Goal: Information Seeking & Learning: Check status

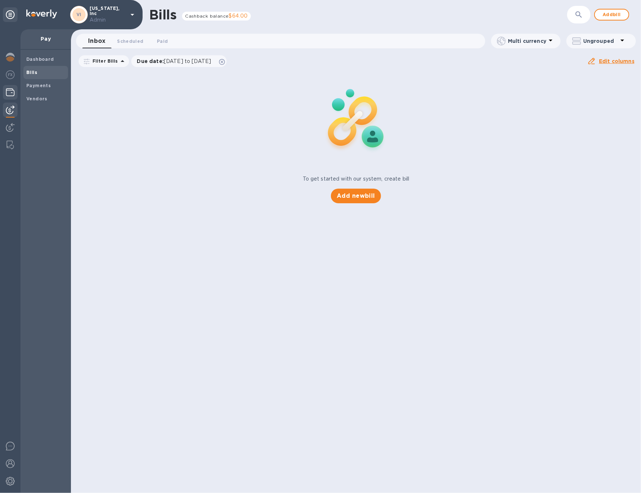
click at [17, 93] on div at bounding box center [10, 93] width 15 height 16
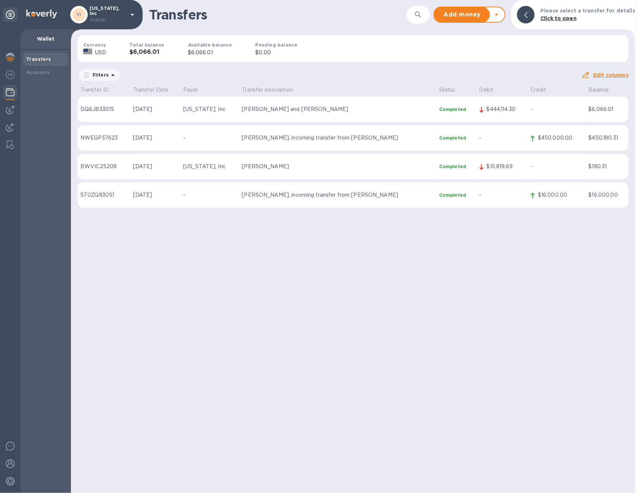
click at [333, 106] on p "Claudia and Roy de Roo" at bounding box center [338, 109] width 192 height 8
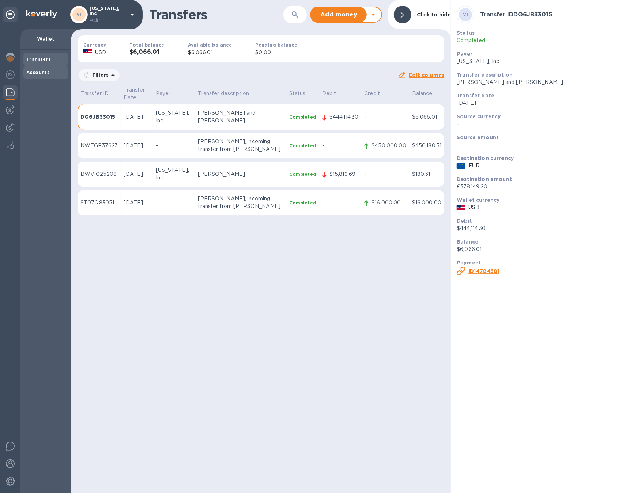
click at [35, 68] on div "Accounts" at bounding box center [45, 72] width 45 height 13
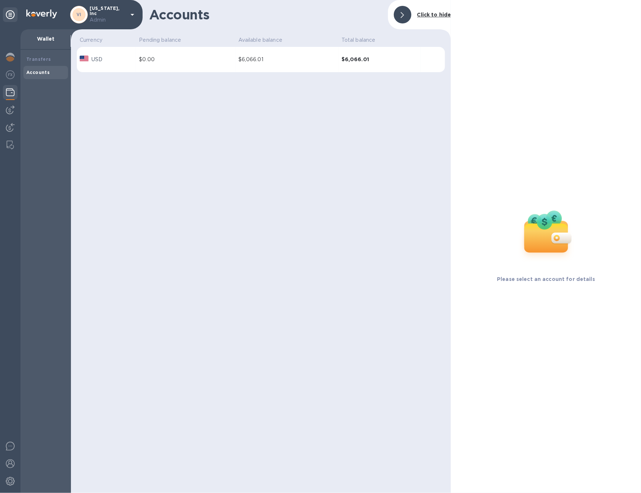
click at [273, 72] on table "Currency Pending balance Available balance Total balance USD $0.00 $6,066.01 $6…" at bounding box center [261, 55] width 368 height 40
click at [276, 68] on td "$6,066.01" at bounding box center [287, 60] width 103 height 26
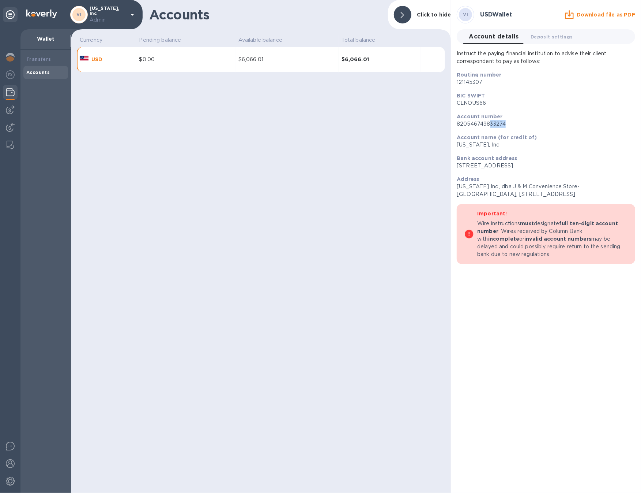
drag, startPoint x: 491, startPoint y: 125, endPoint x: 509, endPoint y: 124, distance: 18.7
click at [509, 124] on p "820546749833274" at bounding box center [546, 124] width 179 height 8
click at [47, 75] on div "Accounts" at bounding box center [45, 72] width 39 height 7
click at [130, 14] on icon at bounding box center [132, 14] width 9 height 9
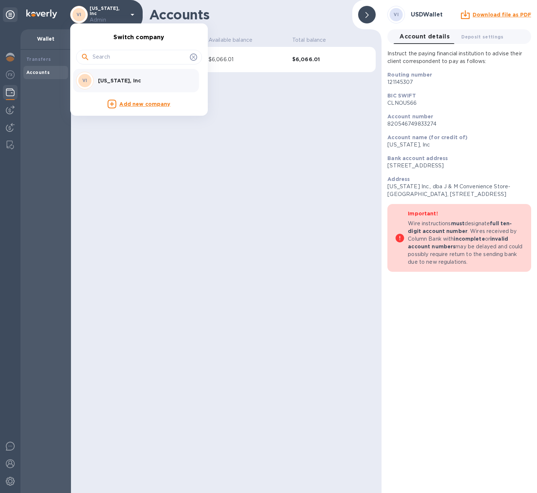
click at [273, 199] on div at bounding box center [268, 246] width 537 height 493
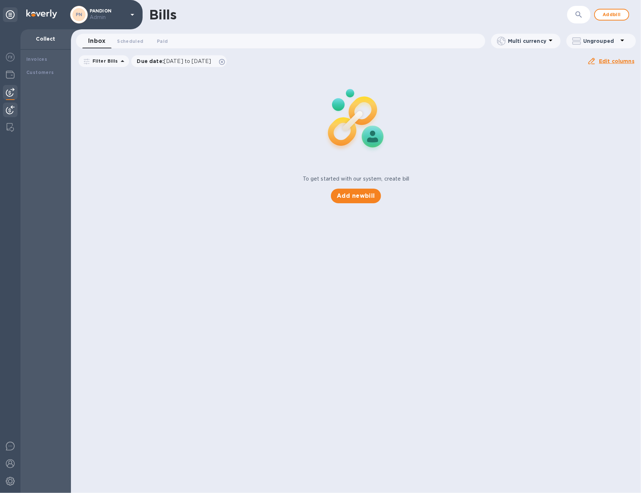
click at [87, 117] on div "To get started with our system, create bill Add new bill" at bounding box center [356, 137] width 576 height 138
click at [13, 60] on img at bounding box center [10, 57] width 9 height 9
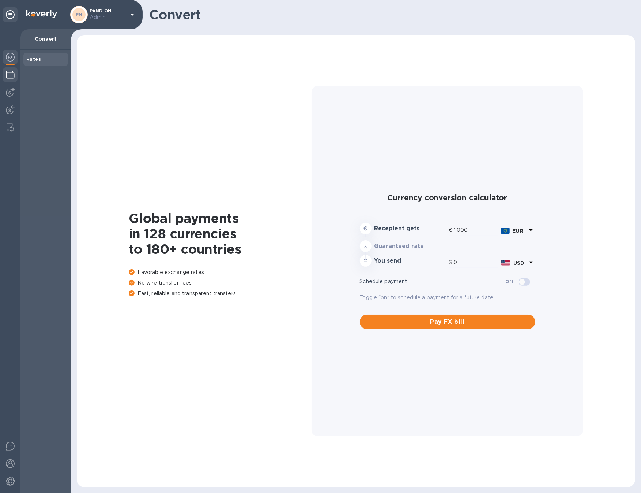
click at [12, 78] on img at bounding box center [10, 74] width 9 height 9
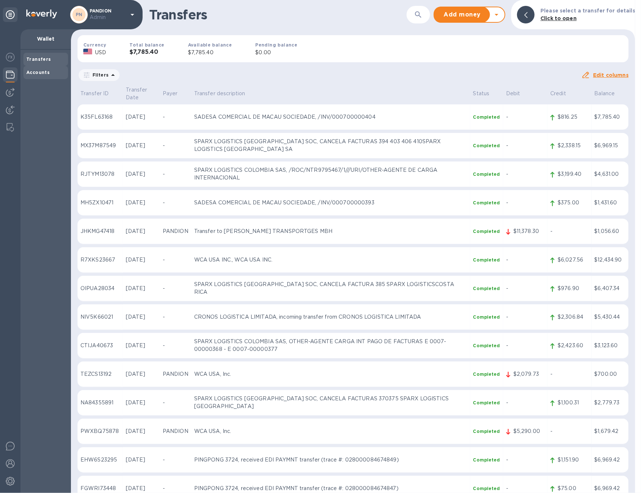
click at [44, 70] on b "Accounts" at bounding box center [37, 72] width 23 height 5
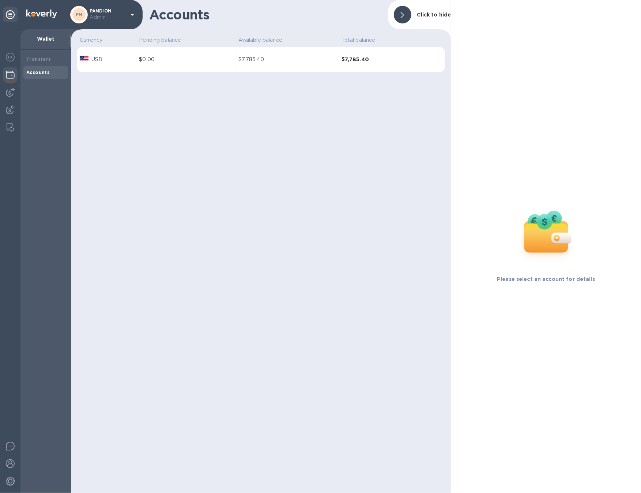
click at [387, 64] on td "$7,785.40" at bounding box center [380, 60] width 82 height 26
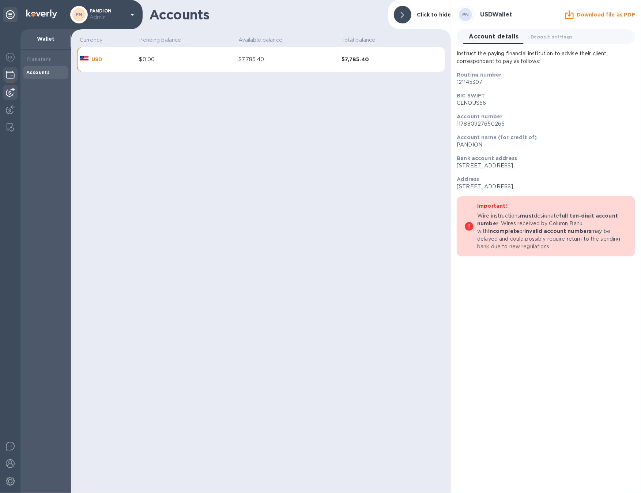
click at [10, 93] on img at bounding box center [10, 92] width 9 height 9
click at [10, 89] on img at bounding box center [10, 92] width 9 height 9
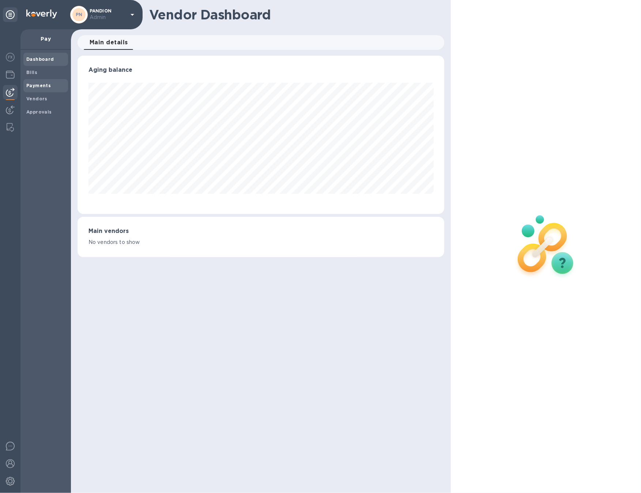
scroll to position [158, 367]
click at [41, 85] on b "Payments" at bounding box center [38, 85] width 25 height 5
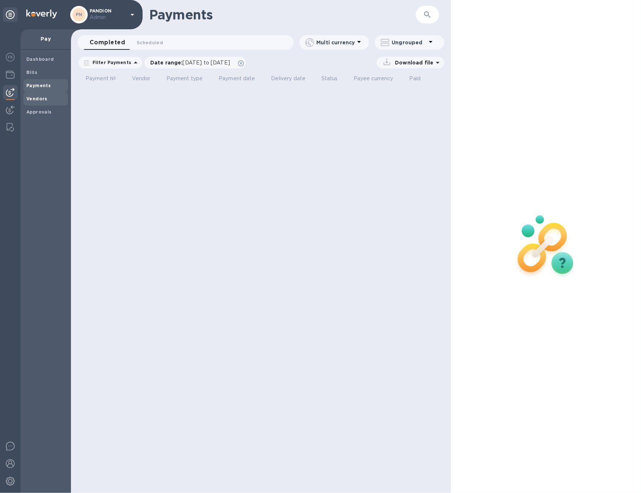
click at [60, 97] on span "Vendors" at bounding box center [45, 98] width 39 height 7
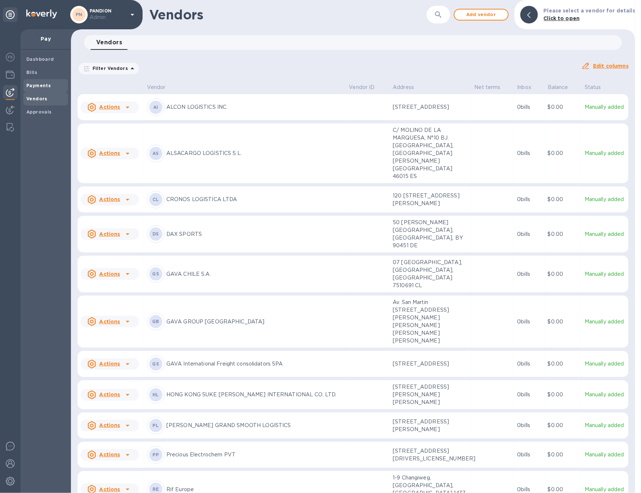
click at [54, 82] on span "Payments" at bounding box center [45, 85] width 39 height 7
